Goal: Task Accomplishment & Management: Manage account settings

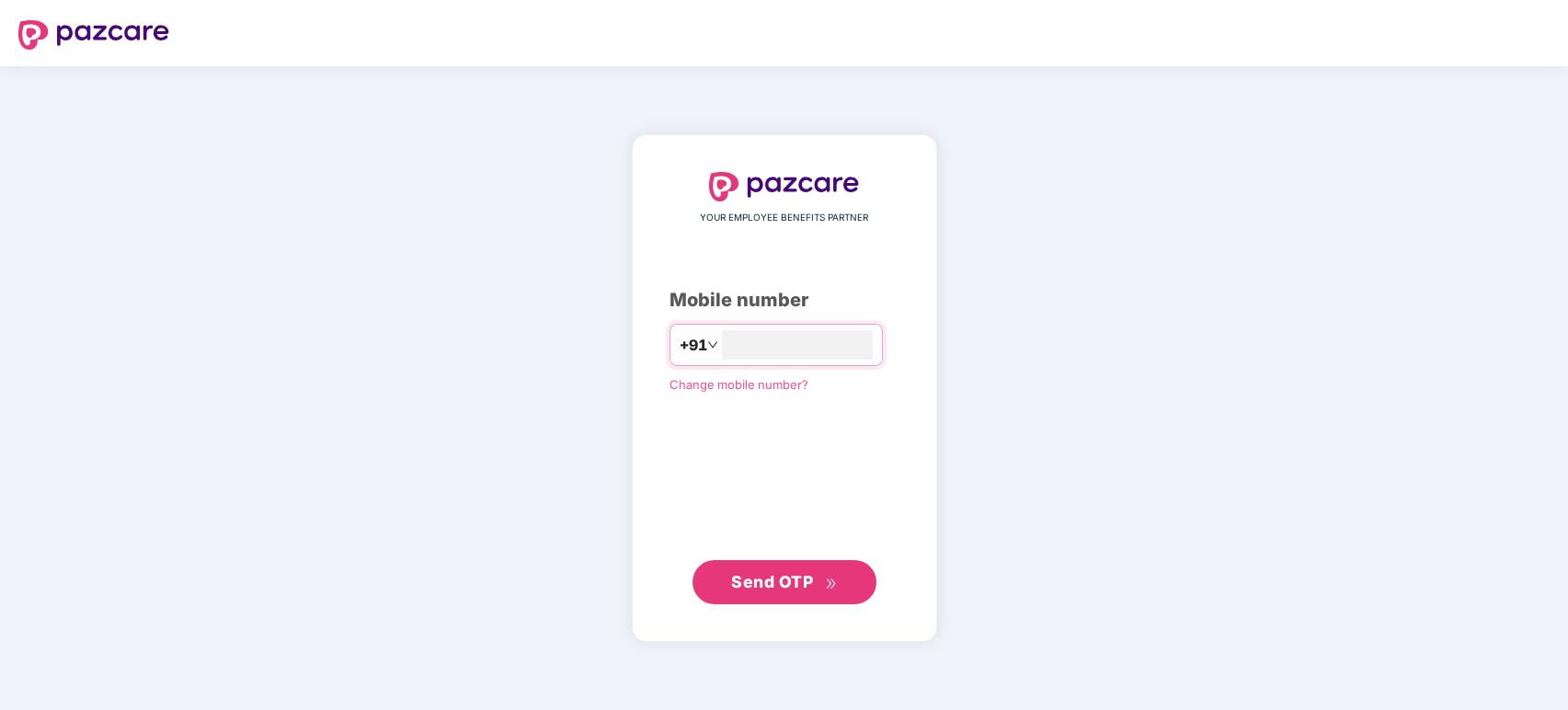
type input "**********"
click at [761, 590] on span "Send OTP" at bounding box center [784, 581] width 106 height 26
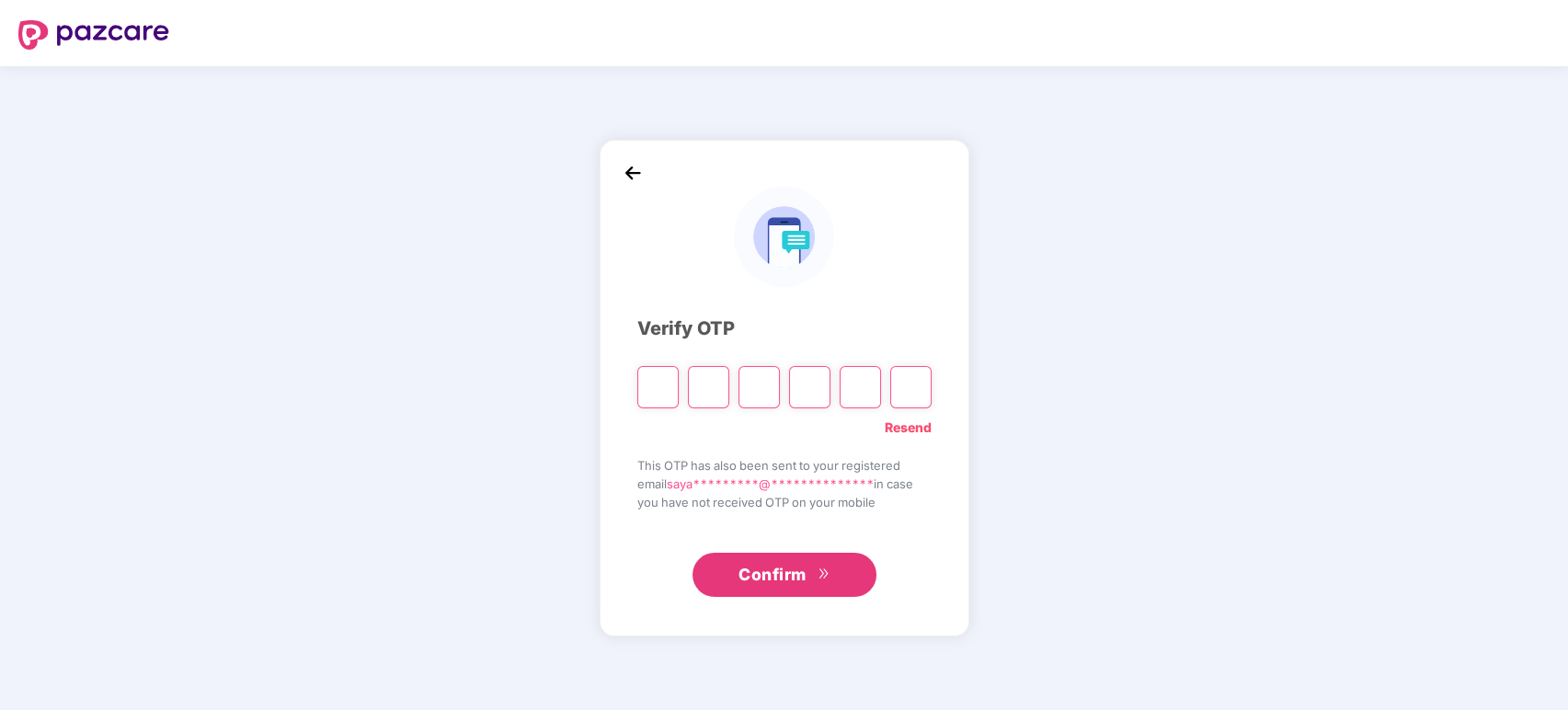
type input "*"
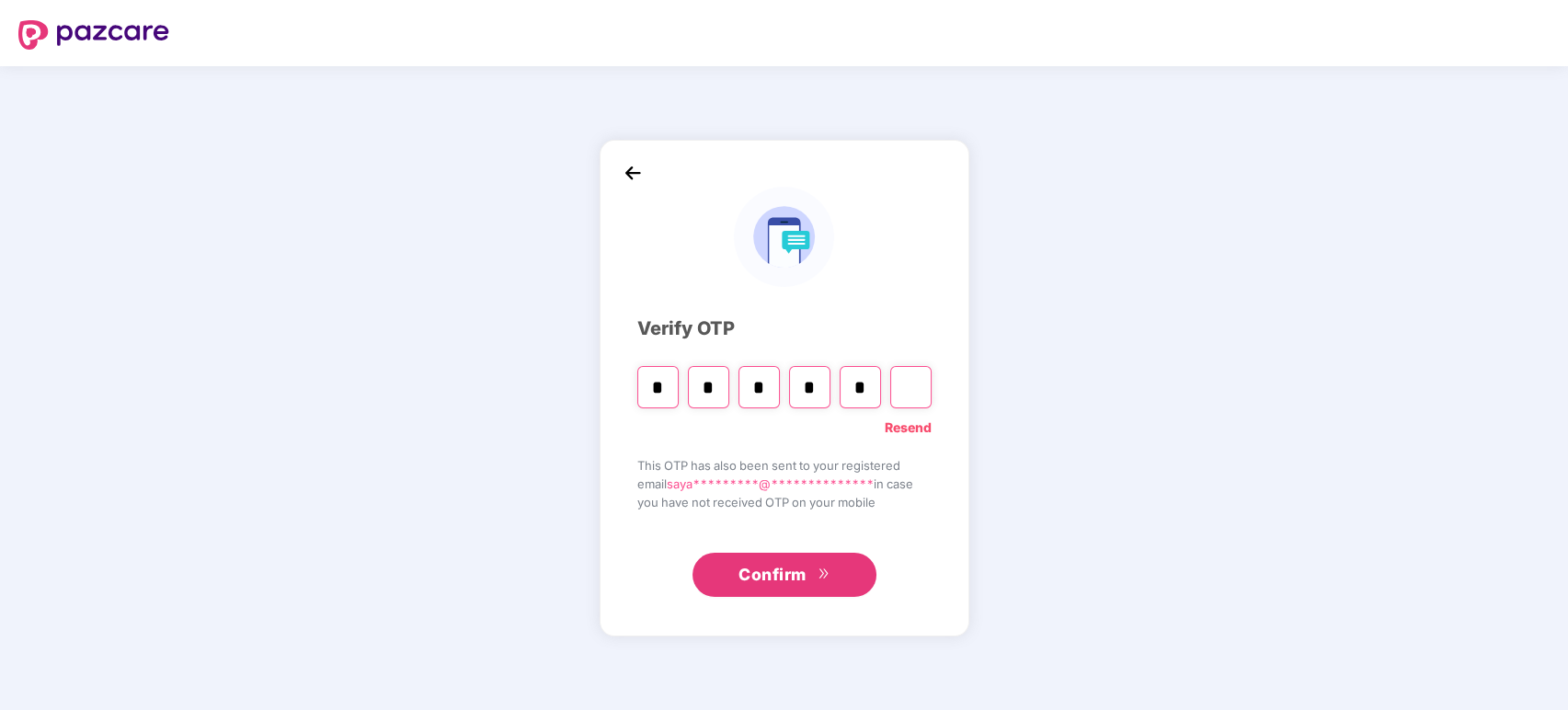
type input "*"
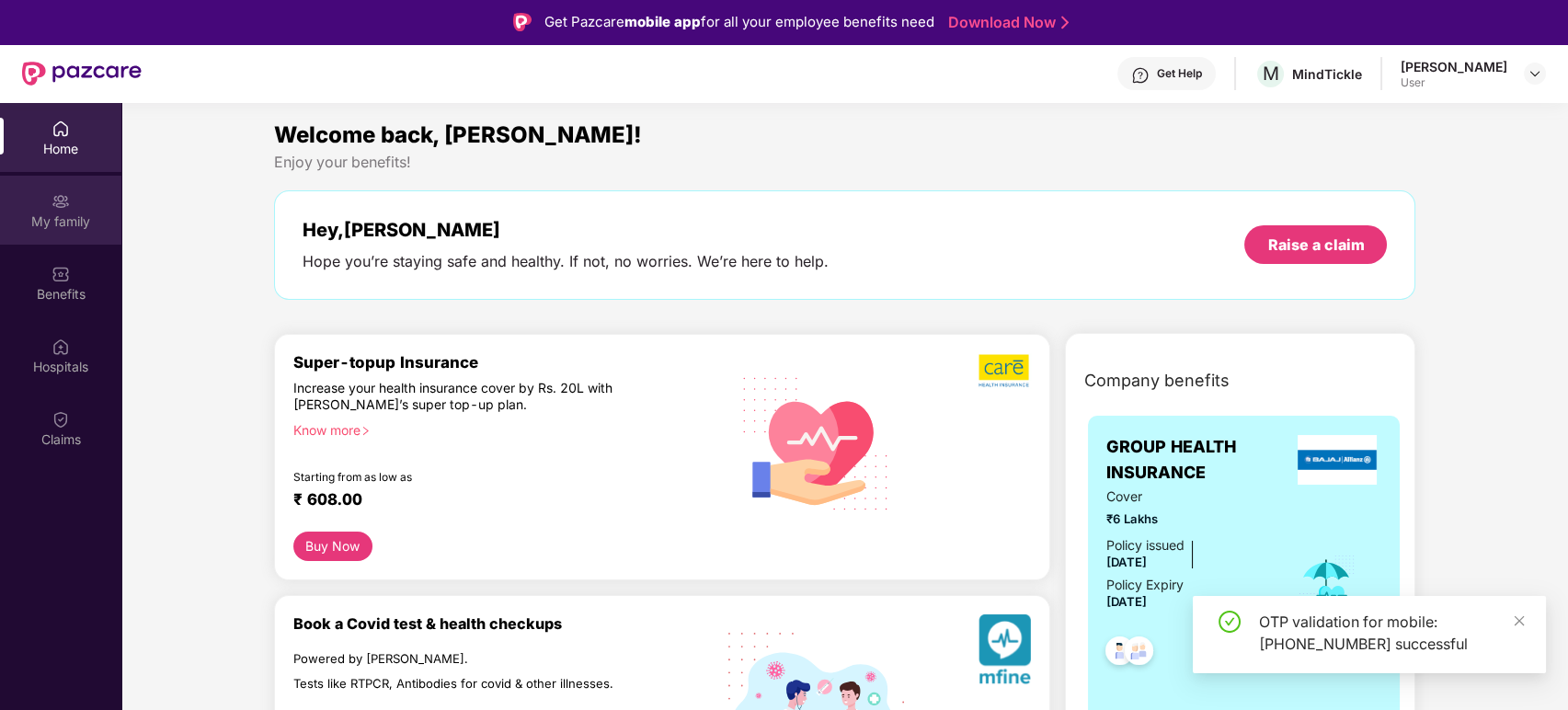
click at [64, 200] on img at bounding box center [60, 201] width 18 height 18
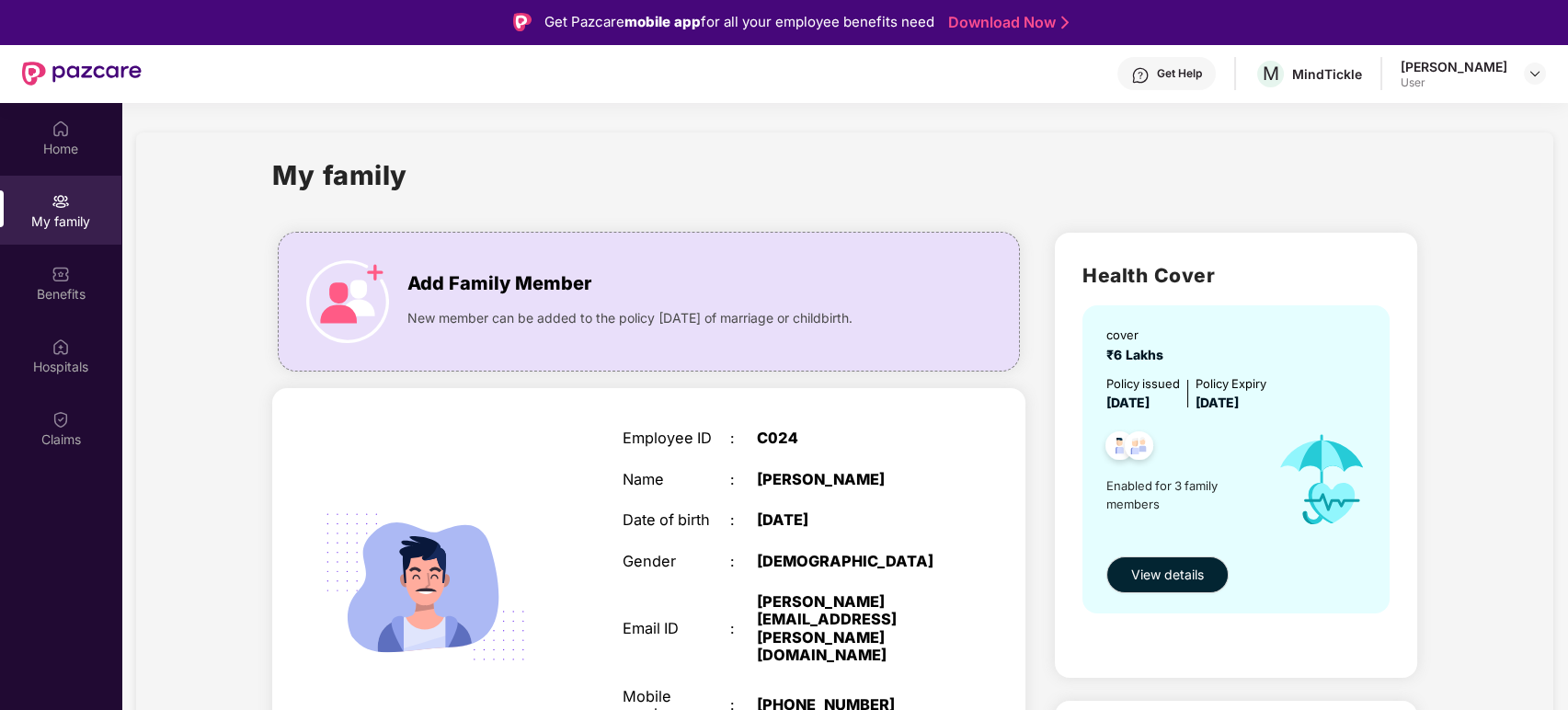
click at [839, 476] on div "[PERSON_NAME]" at bounding box center [851, 480] width 187 height 17
click at [1530, 76] on img at bounding box center [1535, 74] width 15 height 15
click at [661, 410] on div "Employee ID : C024 Name : [PERSON_NAME] Date of birth : [DEMOGRAPHIC_DATA] Gend…" at bounding box center [783, 606] width 358 height 399
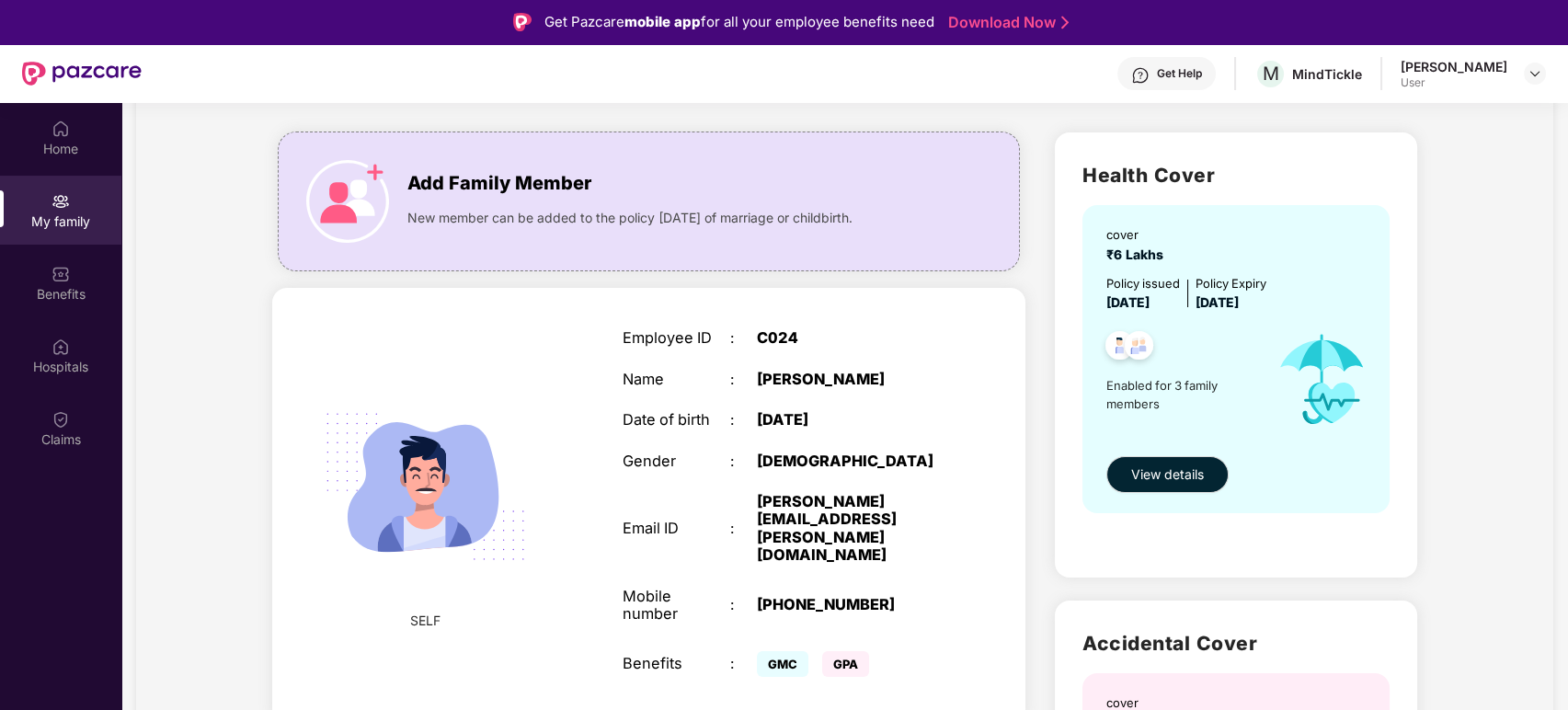
scroll to position [103, 0]
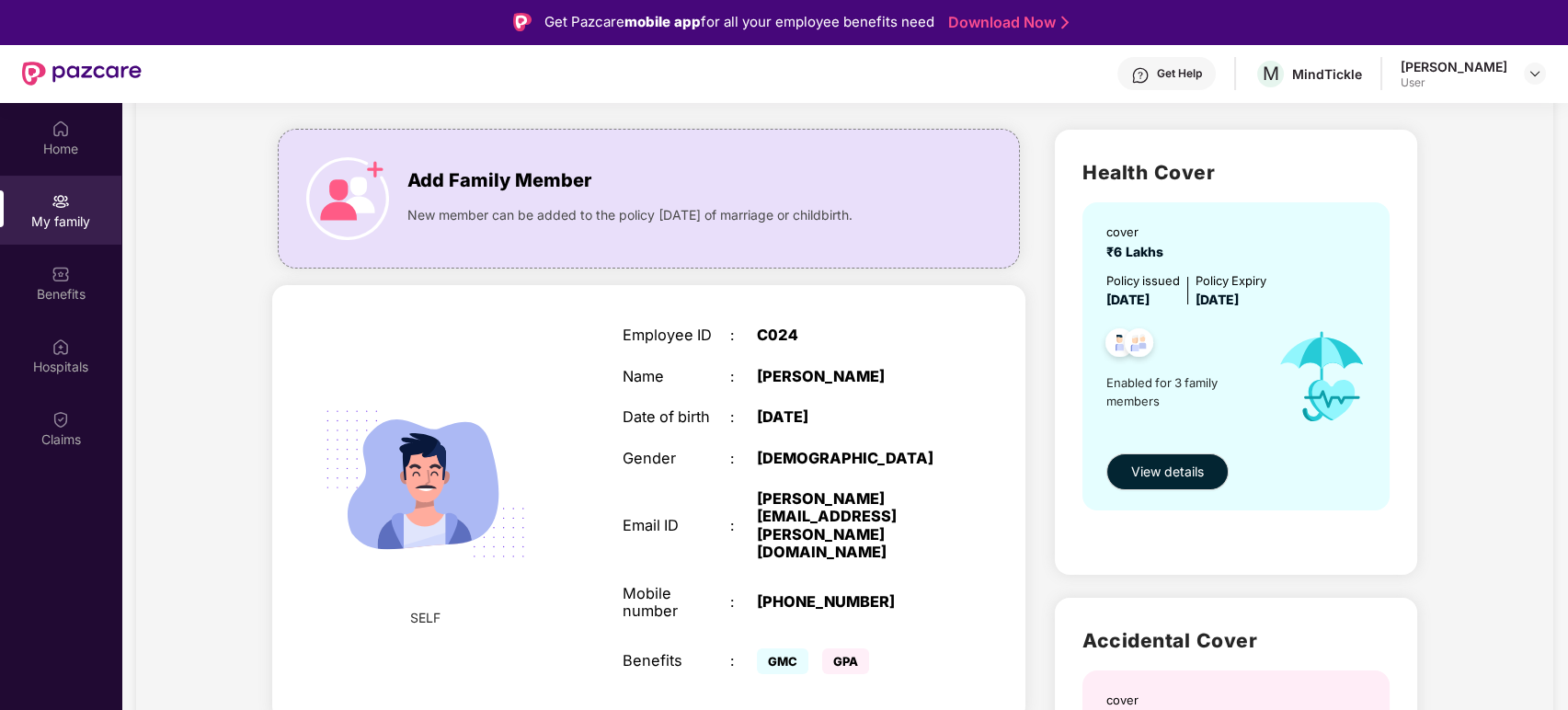
click at [773, 496] on div "[PERSON_NAME][EMAIL_ADDRESS][PERSON_NAME][DOMAIN_NAME]" at bounding box center [851, 526] width 187 height 72
